Goal: Check status

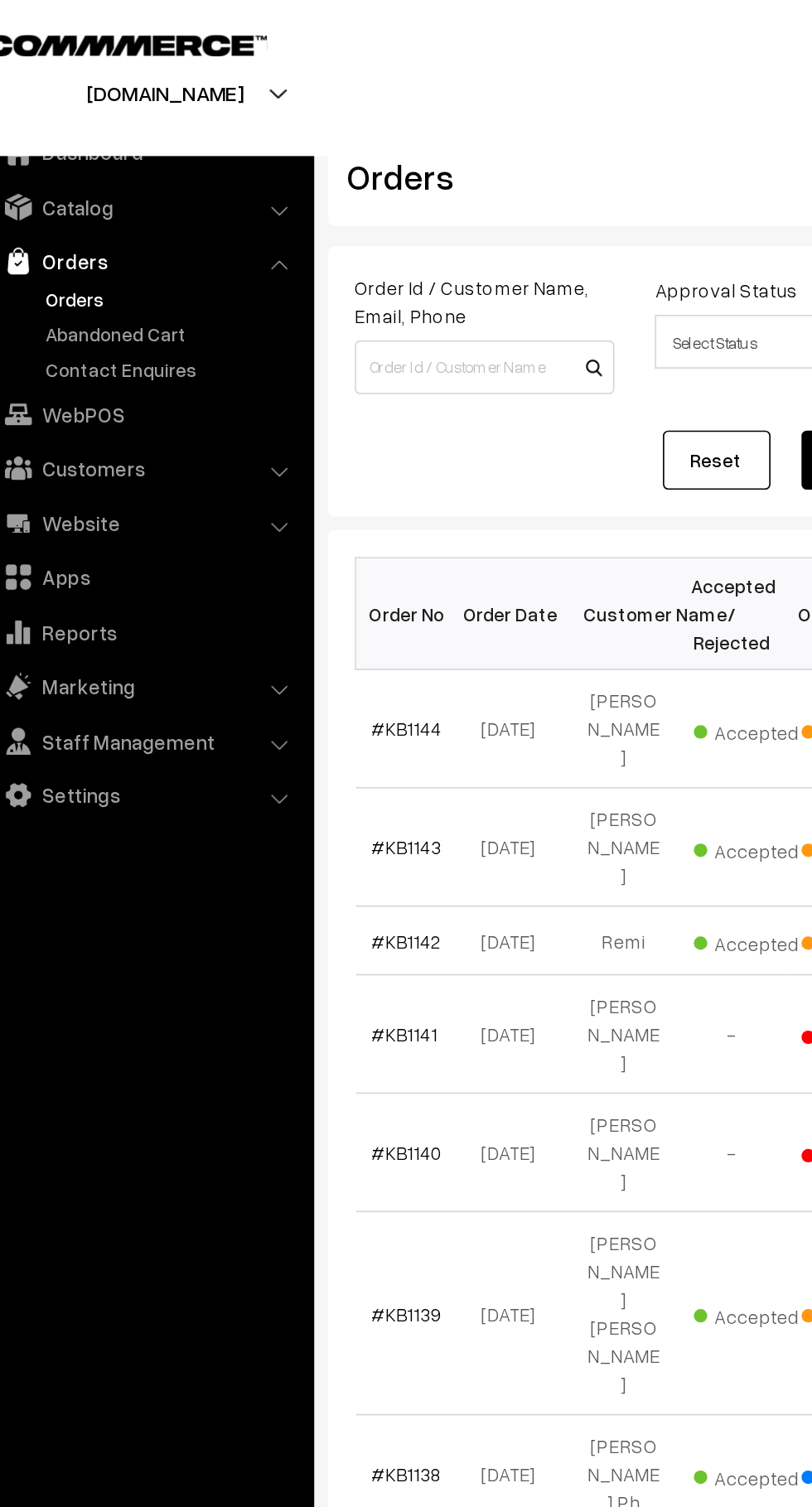
click at [140, 199] on link "Abandoned Cart" at bounding box center [136, 206] width 164 height 17
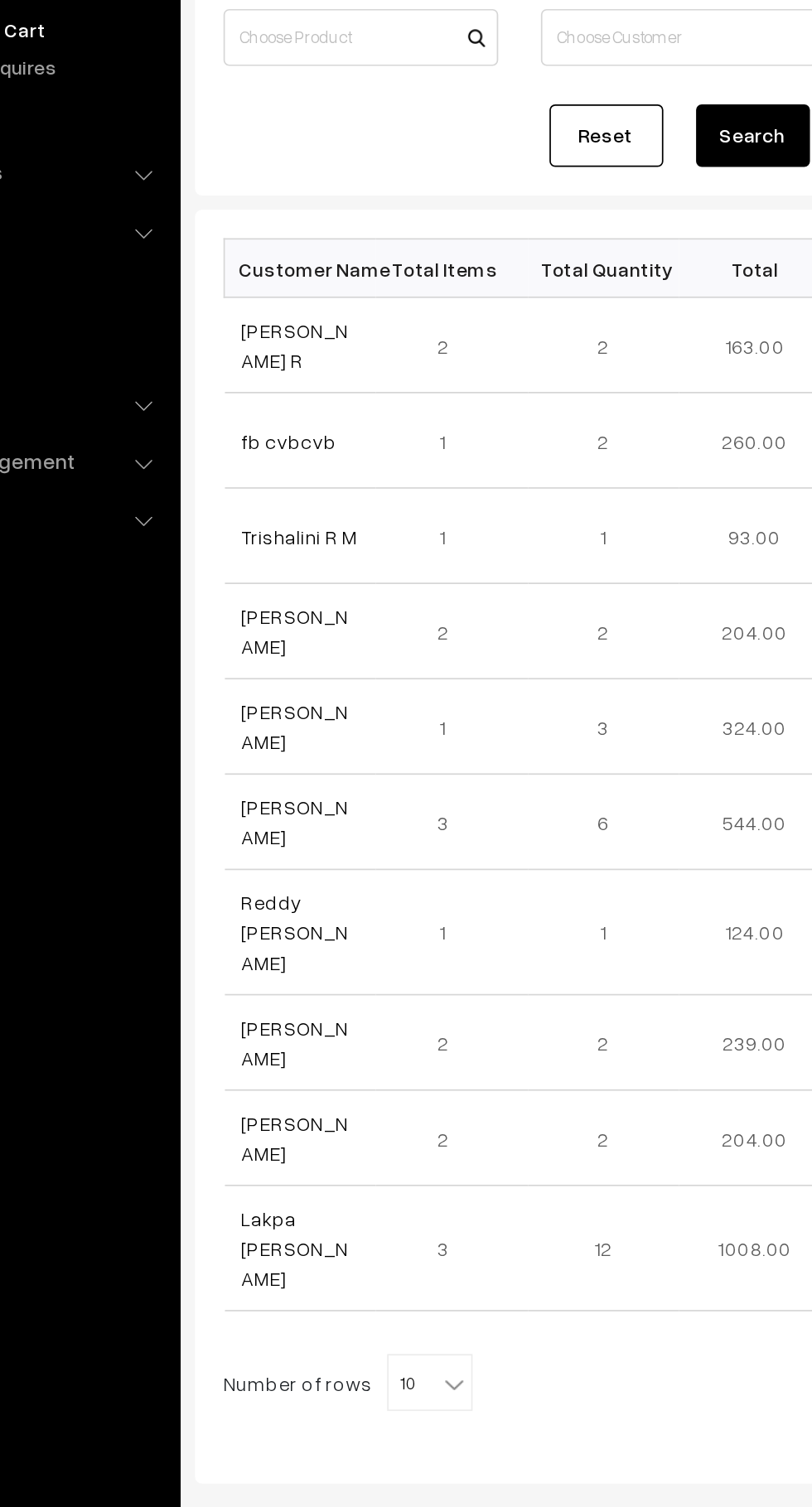
click at [316, 382] on link "Priyadharshini R" at bounding box center [290, 390] width 62 height 31
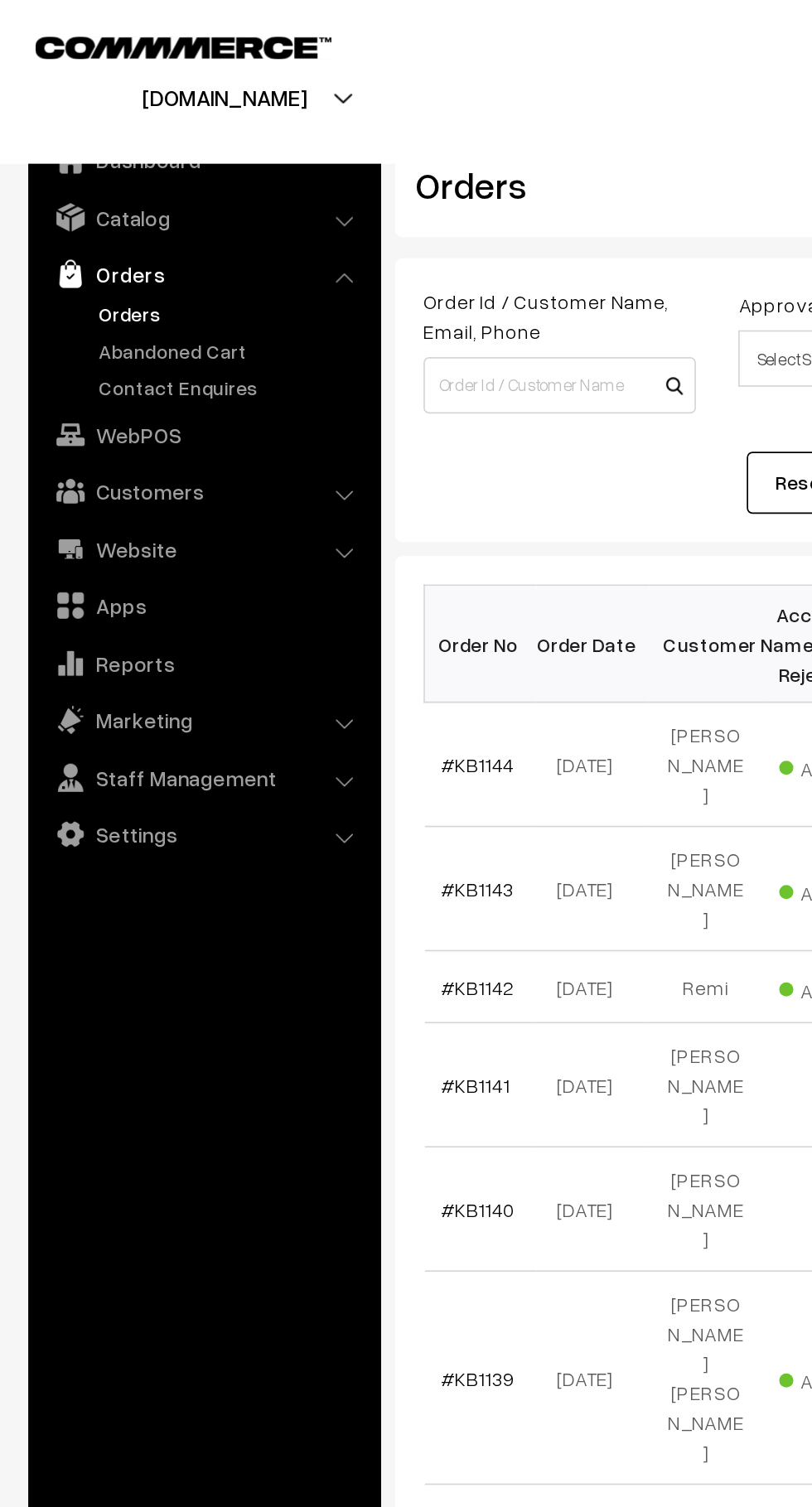
click at [142, 206] on link "Abandoned Cart" at bounding box center [136, 206] width 164 height 17
